Goal: Task Accomplishment & Management: Use online tool/utility

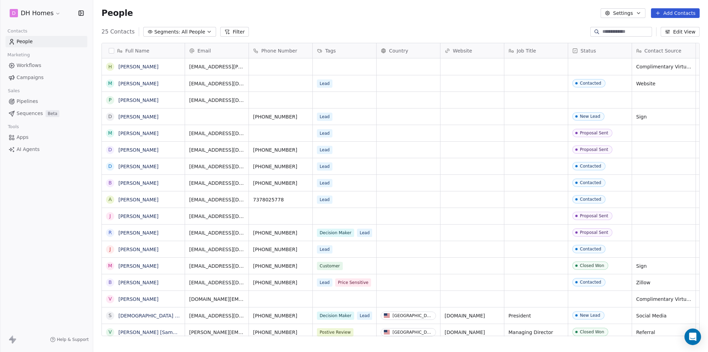
scroll to position [304, 609]
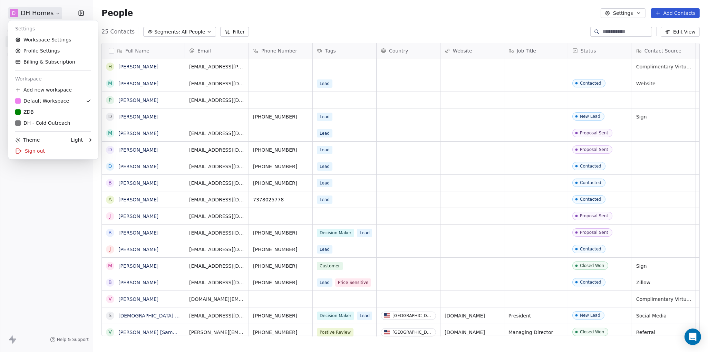
click at [26, 13] on html "D DH Homes Contacts People Marketing Workflows Campaigns Sales Pipelines Sequen…" at bounding box center [354, 176] width 708 height 352
click at [48, 111] on div "ZDB" at bounding box center [53, 111] width 76 height 7
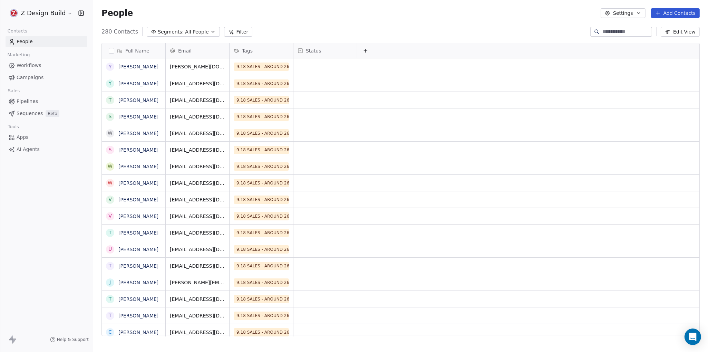
scroll to position [304, 609]
click at [31, 114] on span "Sequences" at bounding box center [30, 113] width 26 height 7
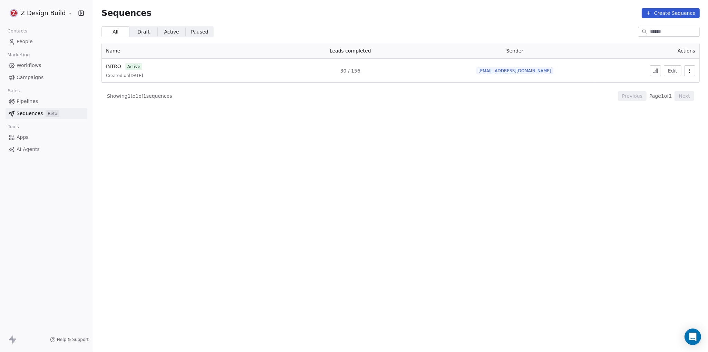
click at [659, 72] on button at bounding box center [655, 70] width 11 height 11
